Goal: Connect with others: Connect with others

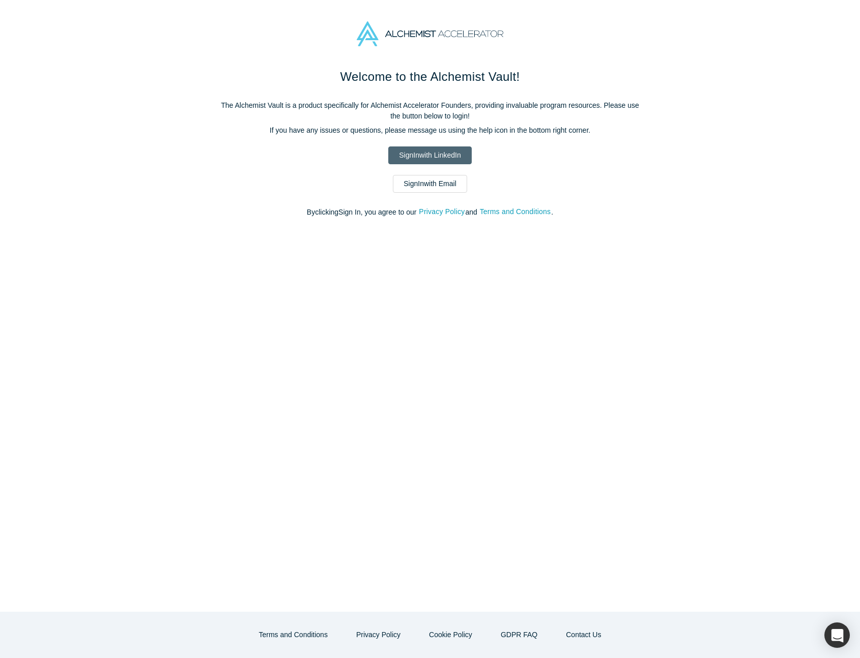
click at [427, 157] on link "Sign In with LinkedIn" at bounding box center [429, 156] width 83 height 18
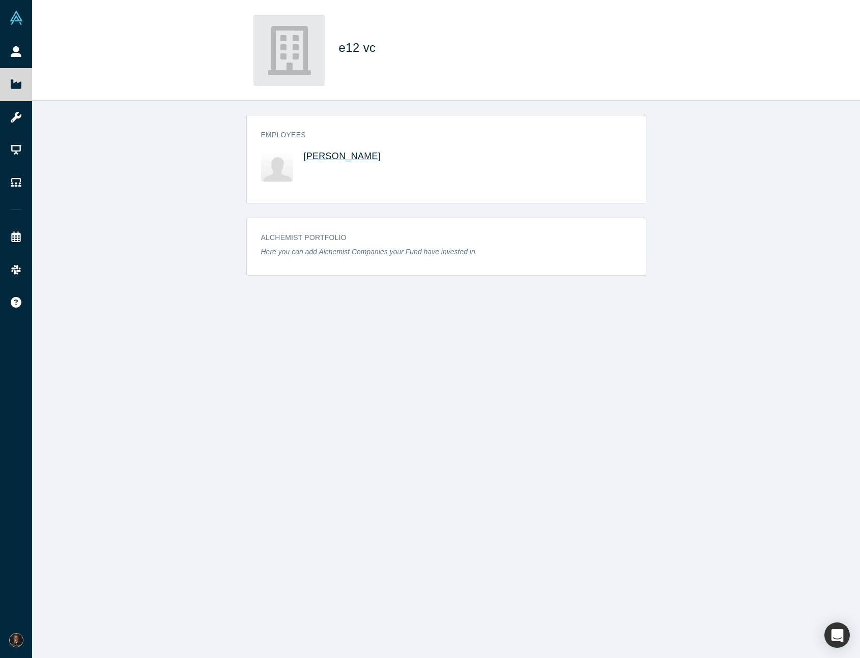
click at [365, 157] on span "[PERSON_NAME]" at bounding box center [342, 156] width 77 height 10
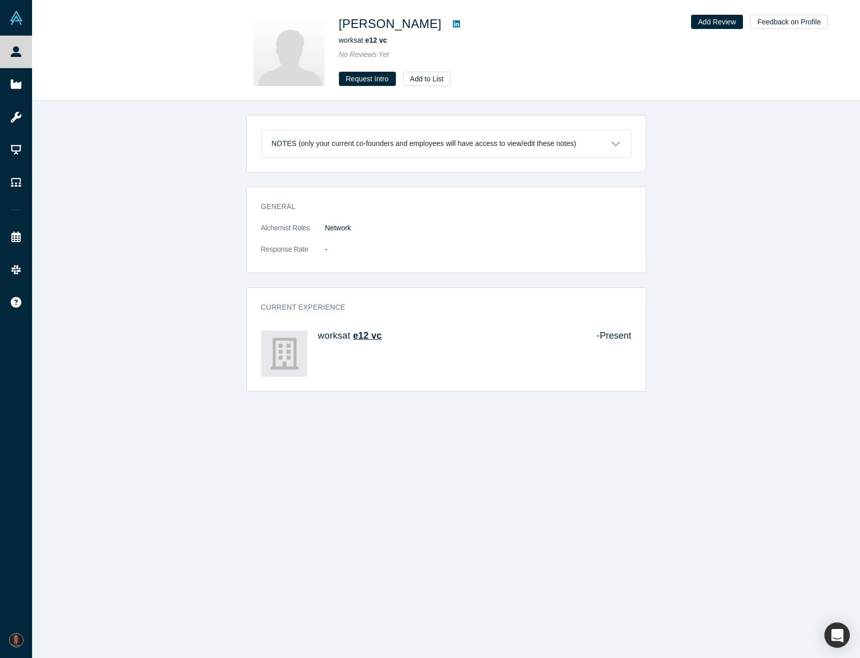
click at [364, 336] on span "e12 vc" at bounding box center [367, 336] width 29 height 10
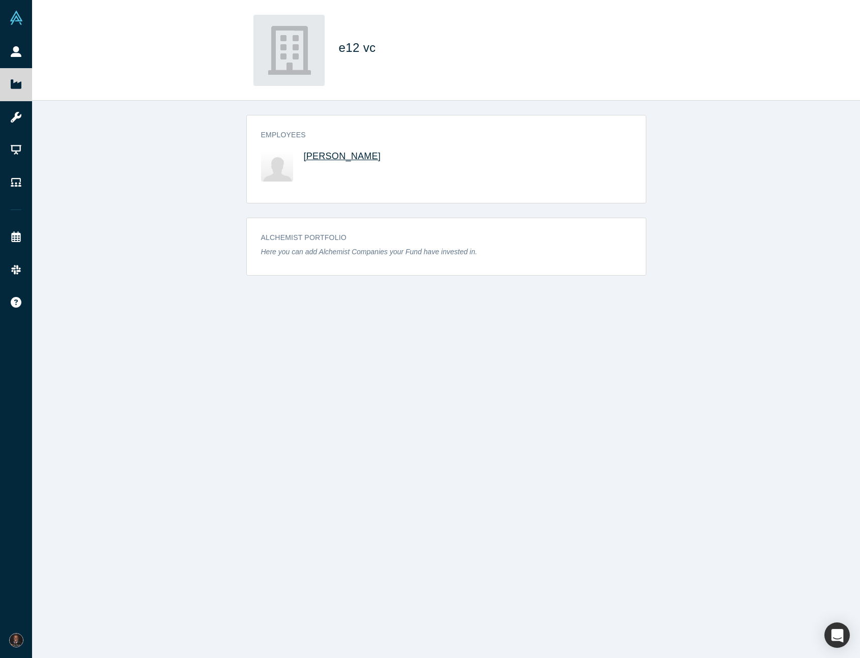
drag, startPoint x: 377, startPoint y: 166, endPoint x: 303, endPoint y: 155, distance: 74.5
click at [304, 155] on div "[PERSON_NAME]" at bounding box center [375, 166] width 142 height 31
copy span "[PERSON_NAME]"
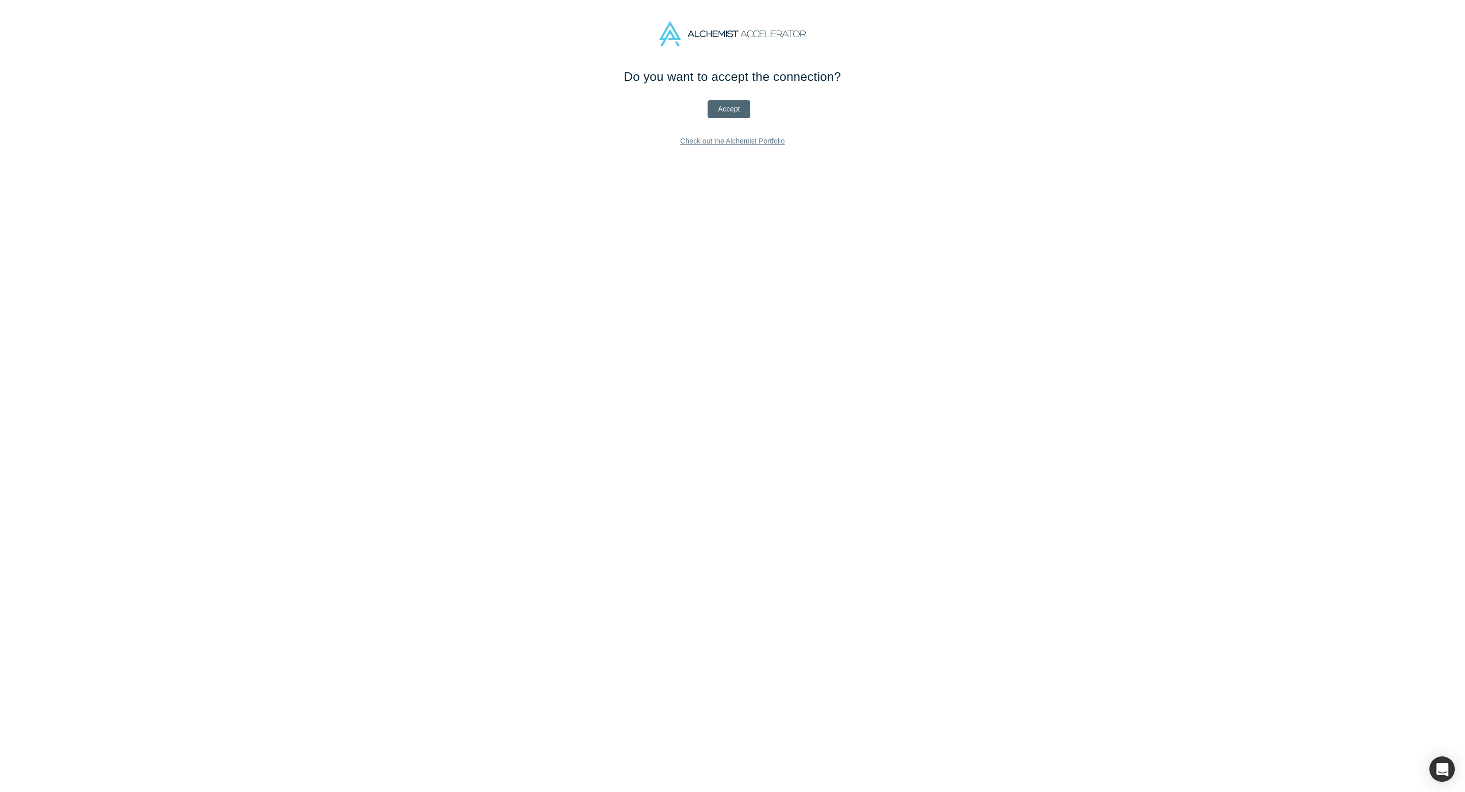
click at [728, 112] on button "Accept" at bounding box center [729, 109] width 43 height 18
